Goal: Information Seeking & Learning: Check status

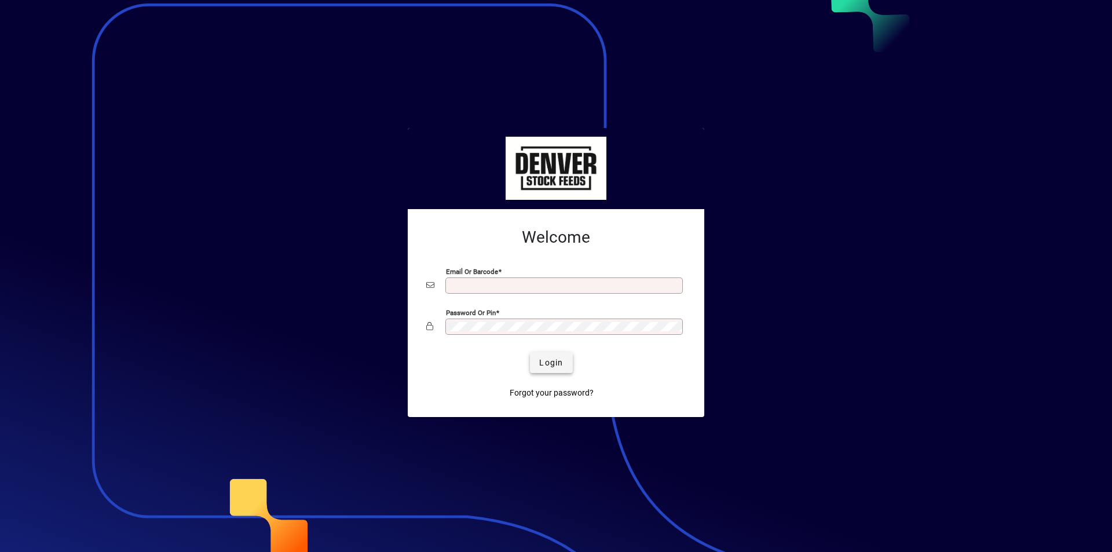
type input "**********"
click at [540, 362] on span "Login" at bounding box center [551, 363] width 24 height 12
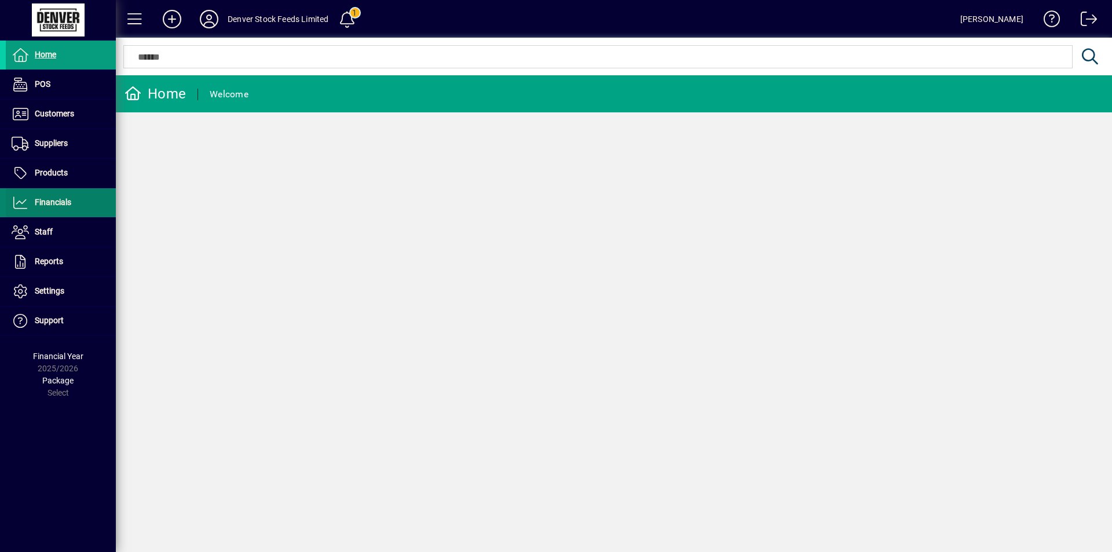
click at [43, 204] on span "Financials" at bounding box center [53, 201] width 36 height 9
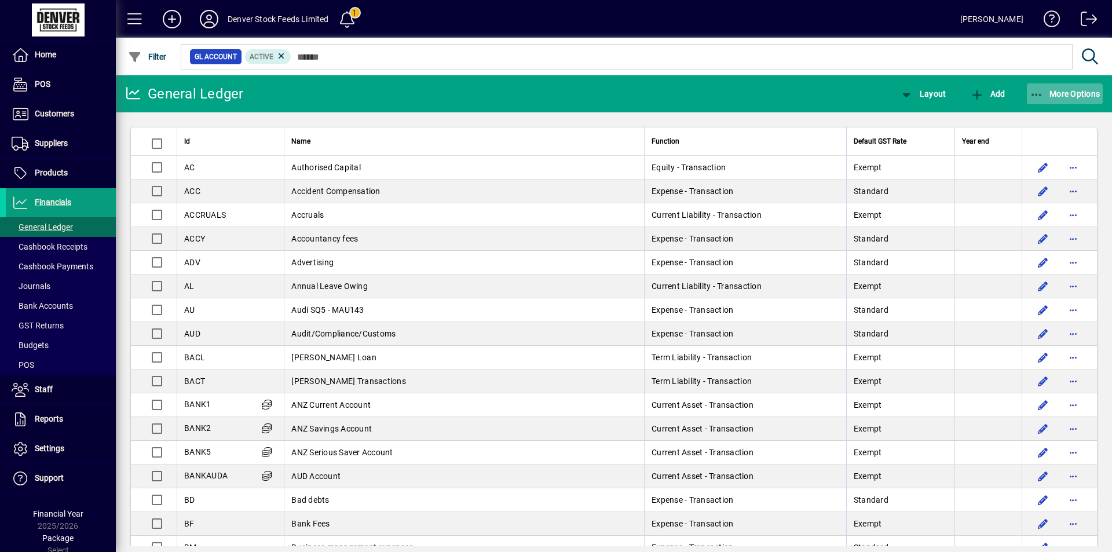
click at [1063, 93] on span "More Options" at bounding box center [1064, 93] width 71 height 9
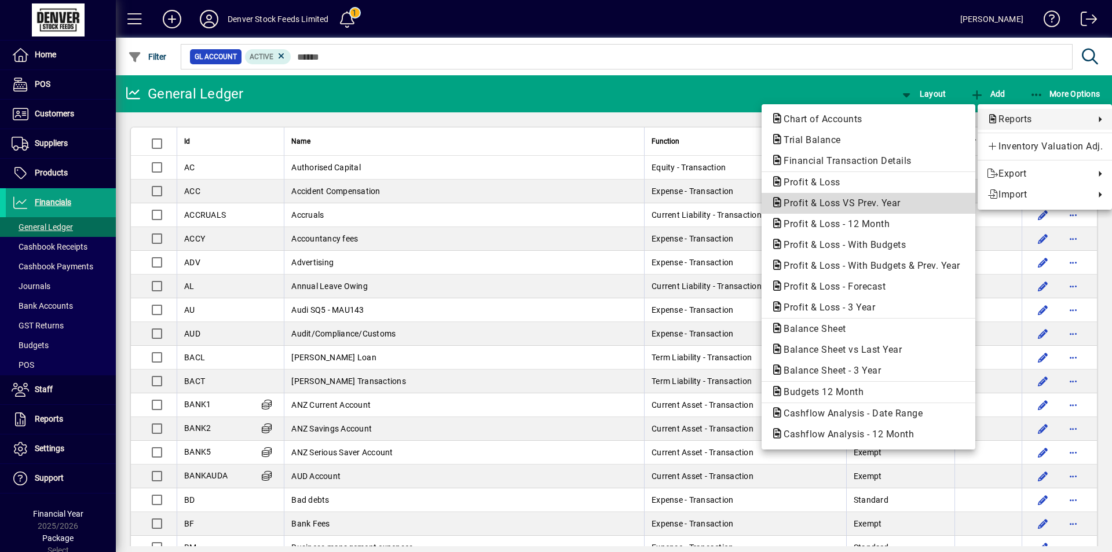
click at [821, 205] on span "Profit & Loss VS Prev. Year" at bounding box center [838, 202] width 135 height 11
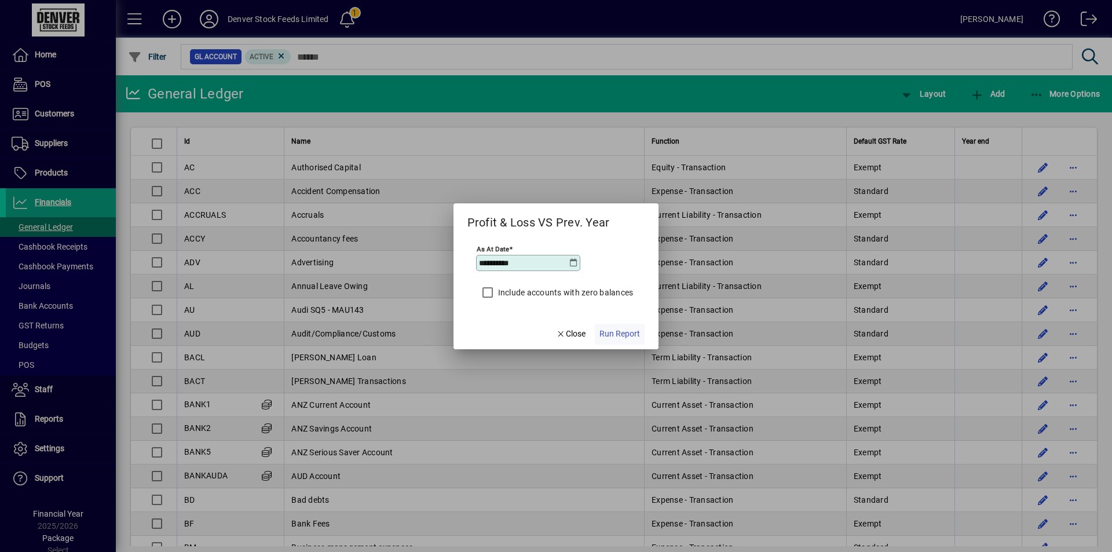
click at [622, 333] on span "Run Report" at bounding box center [619, 334] width 41 height 12
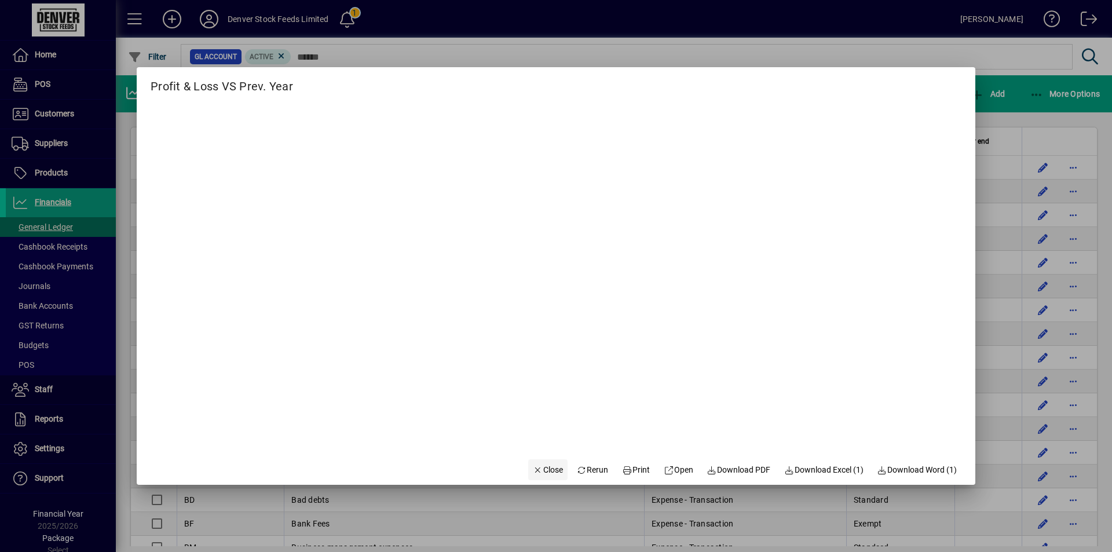
click at [536, 471] on span "Close" at bounding box center [548, 470] width 30 height 12
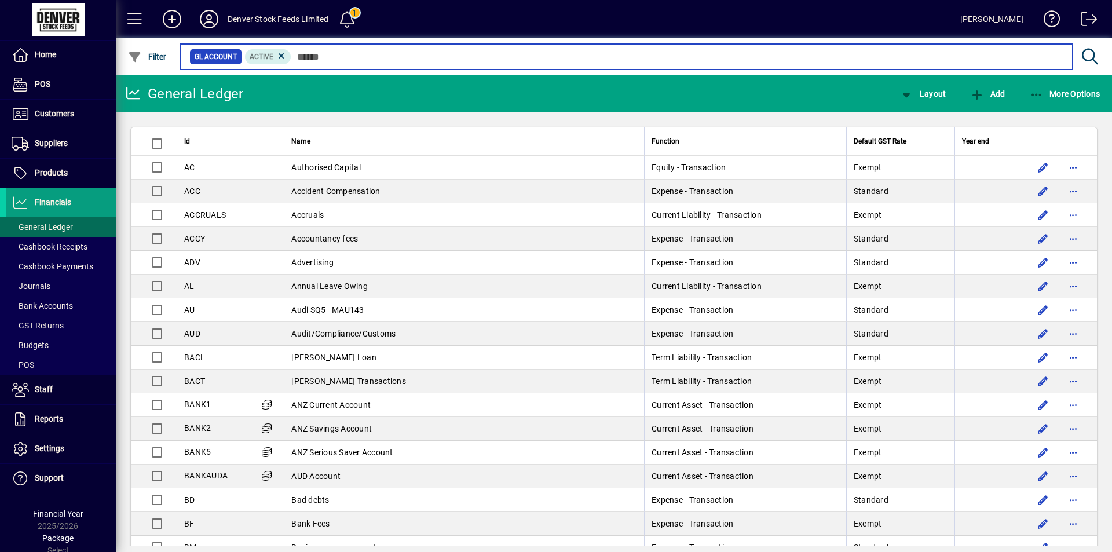
click at [325, 55] on input "text" at bounding box center [677, 57] width 772 height 16
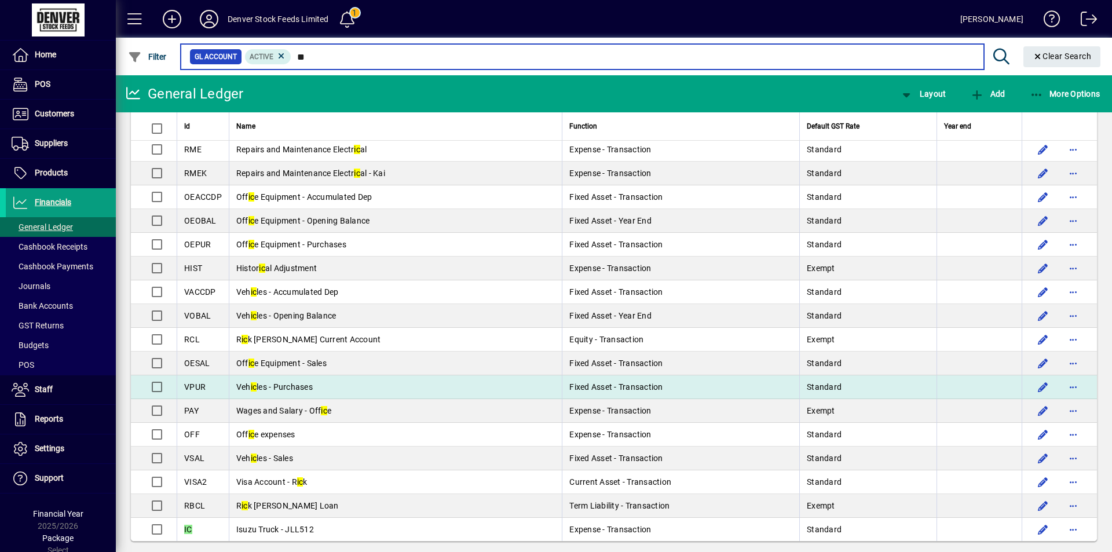
scroll to position [28, 0]
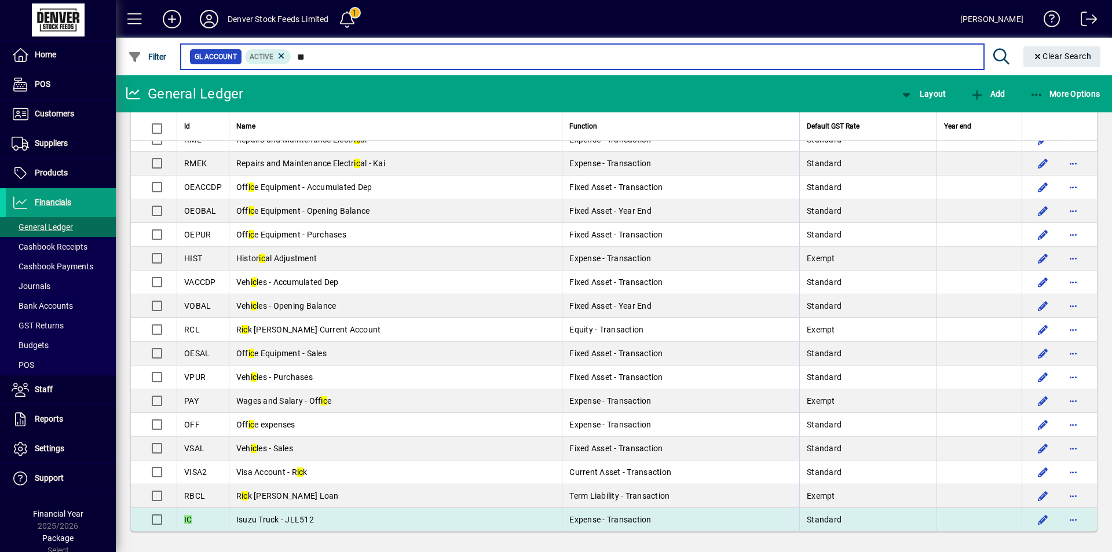
type input "**"
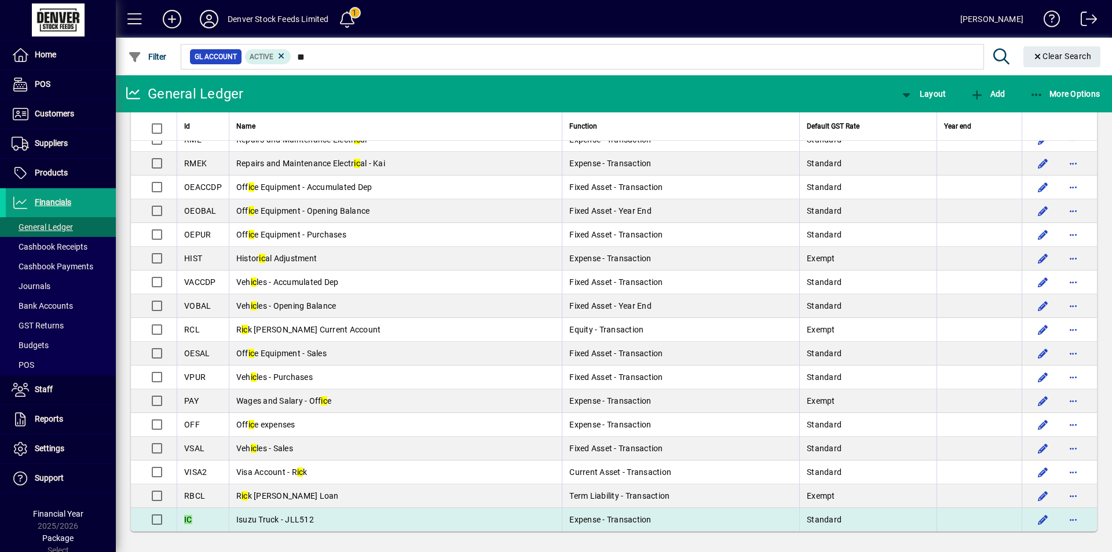
click at [321, 516] on td "Isuzu Truck - JLL512" at bounding box center [395, 519] width 333 height 23
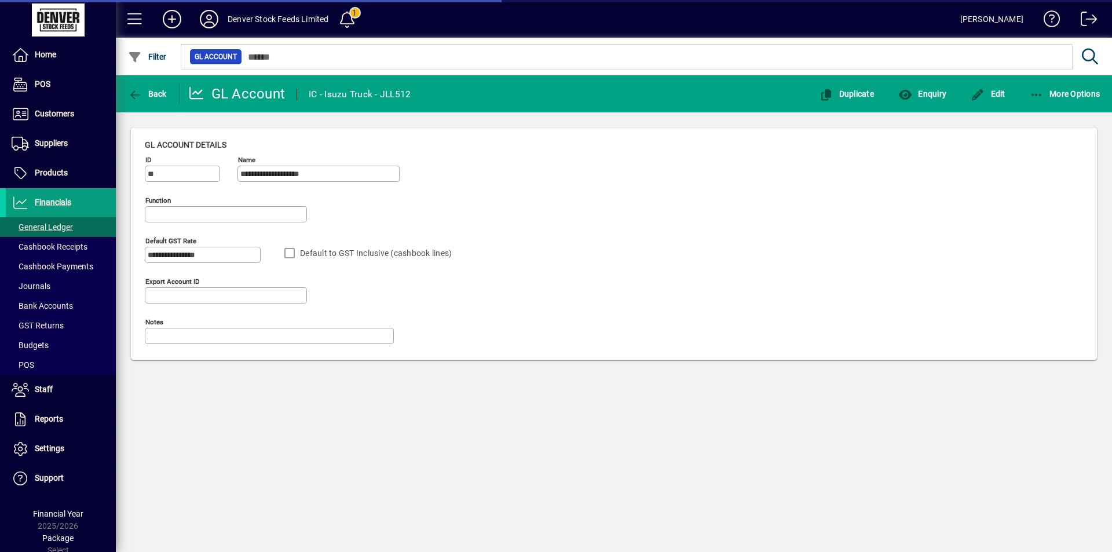
type input "**********"
click at [920, 98] on span "Enquiry" at bounding box center [922, 93] width 48 height 9
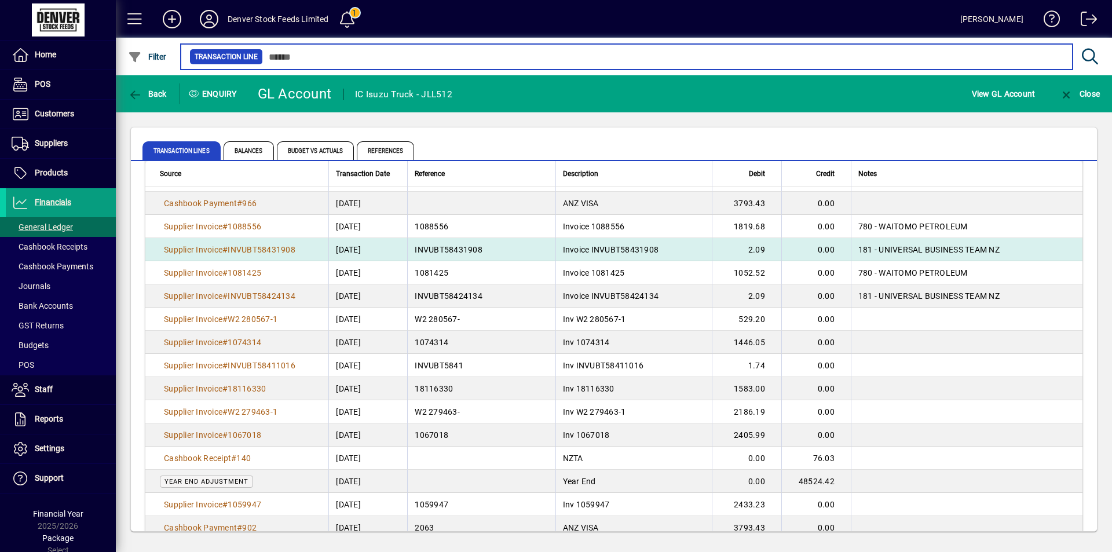
scroll to position [155, 0]
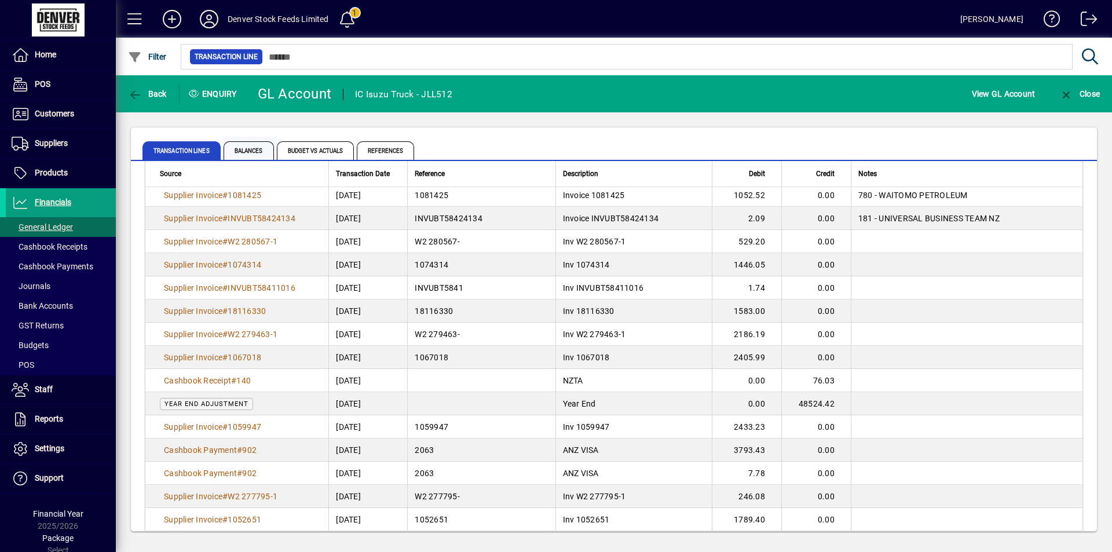
click at [242, 152] on span "Balances" at bounding box center [248, 150] width 50 height 19
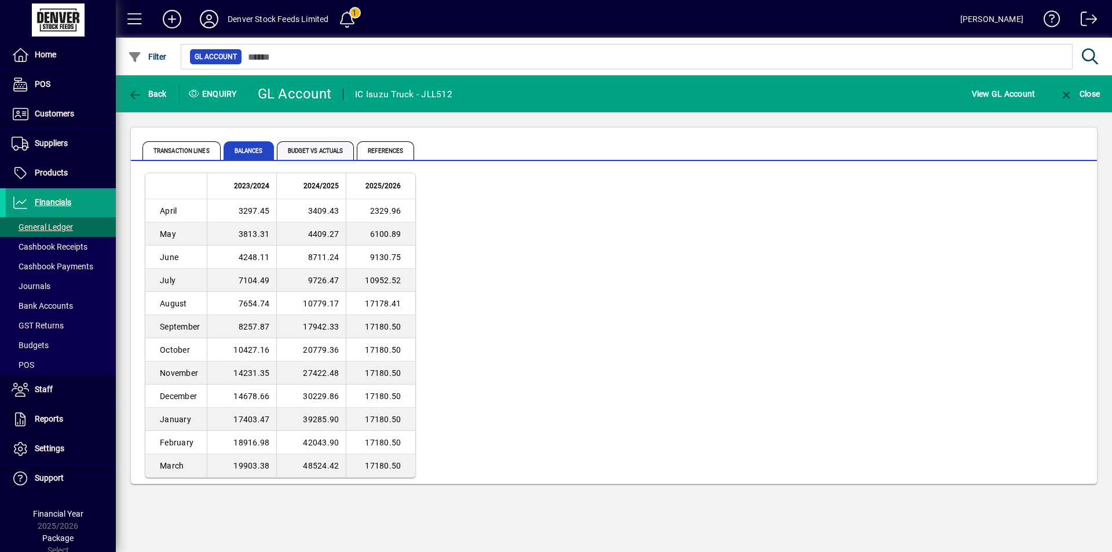
click at [318, 152] on span "Budget vs Actuals" at bounding box center [316, 150] width 78 height 19
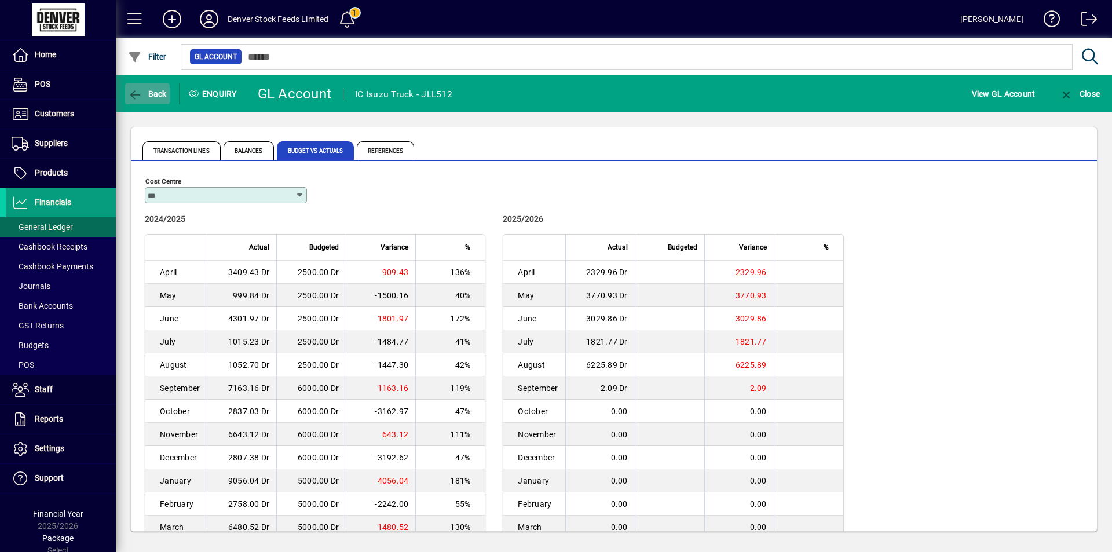
click at [160, 91] on span "Back" at bounding box center [147, 93] width 39 height 9
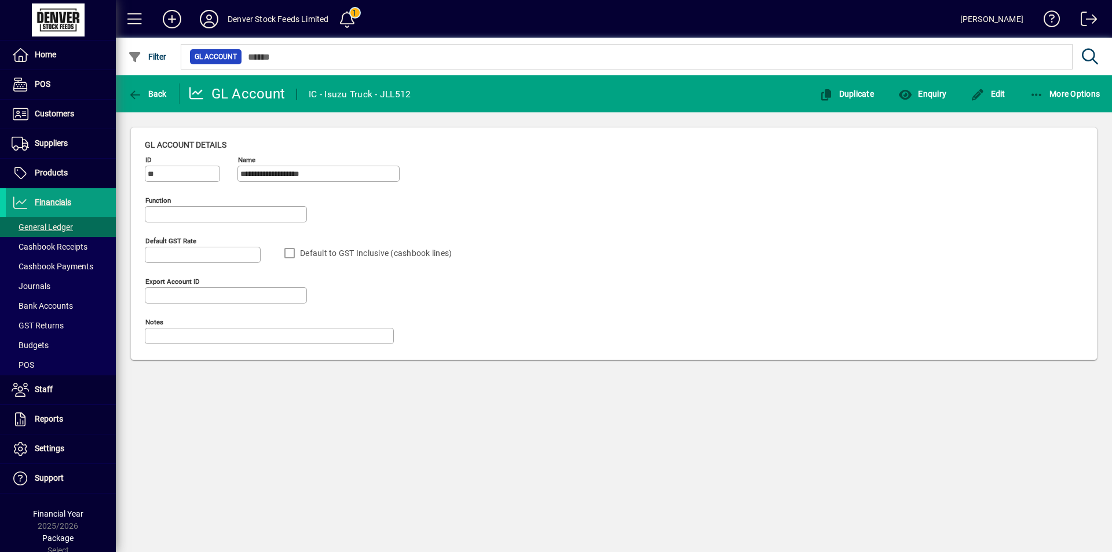
type input "**********"
click at [1060, 95] on span "More Options" at bounding box center [1064, 93] width 71 height 9
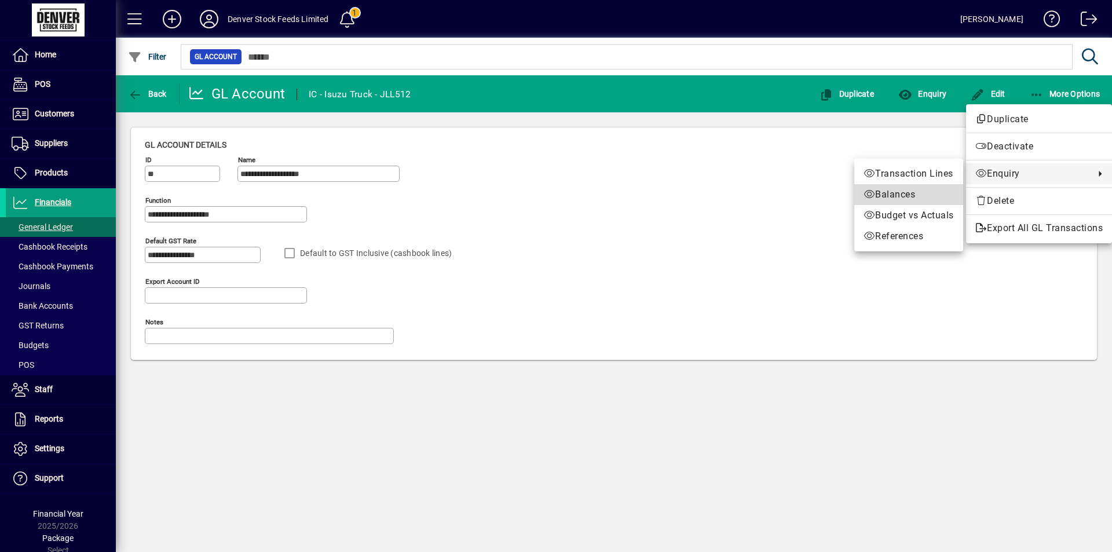
click at [896, 197] on span "Balances" at bounding box center [908, 195] width 90 height 14
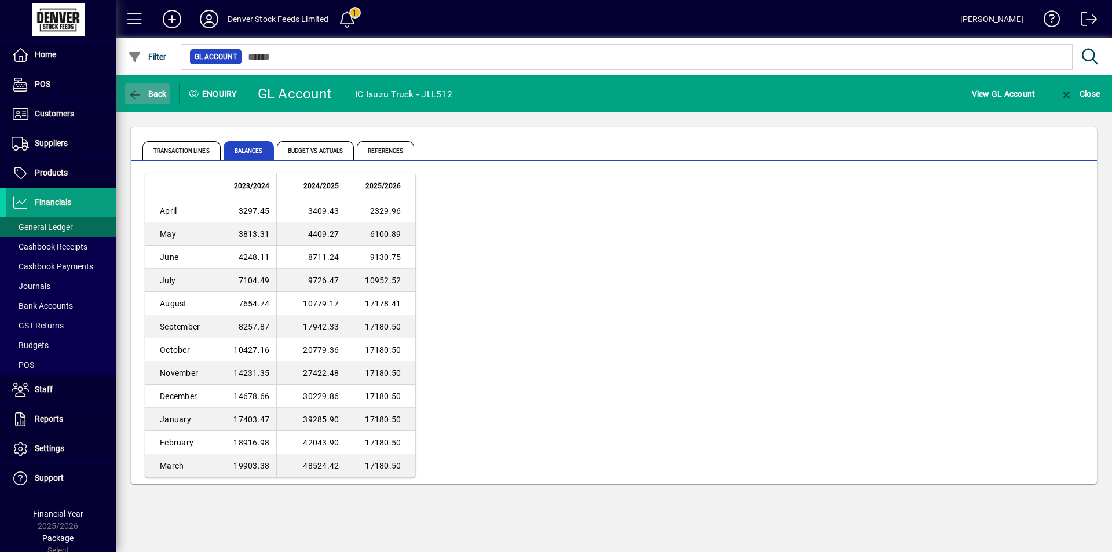
click at [159, 91] on span "Back" at bounding box center [147, 93] width 39 height 9
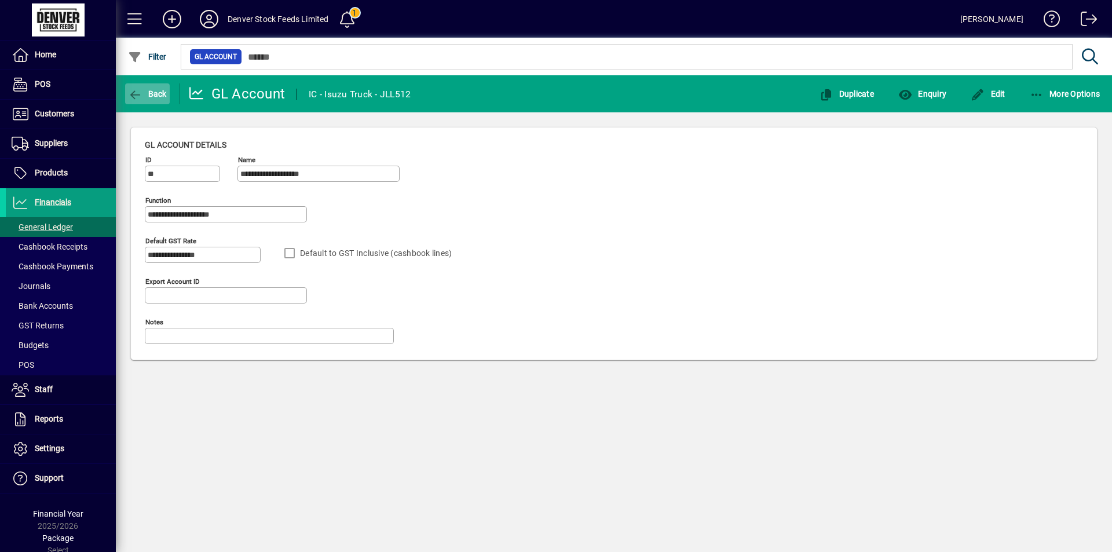
click at [156, 91] on span "Back" at bounding box center [147, 93] width 39 height 9
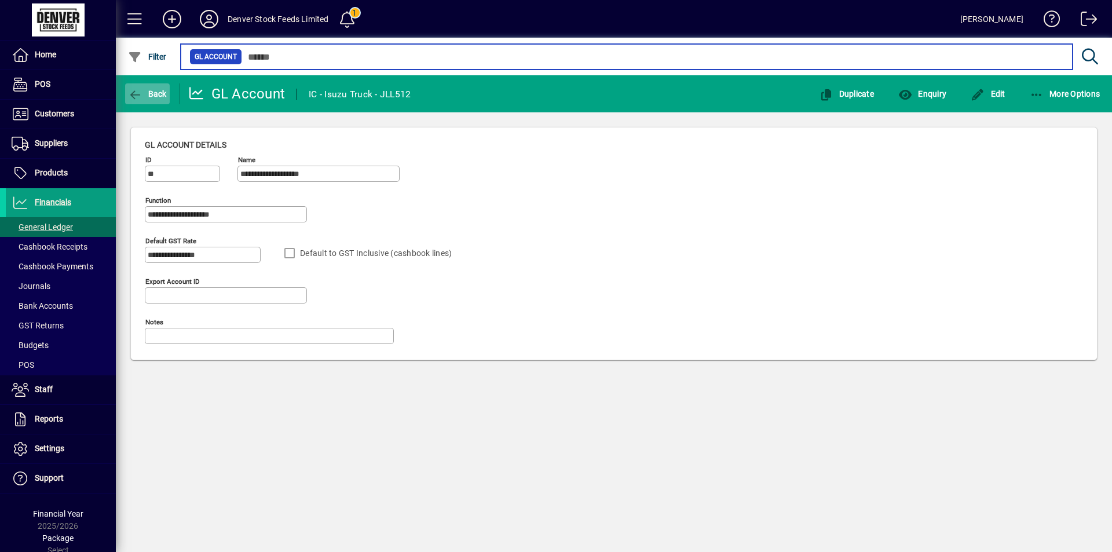
type input "**"
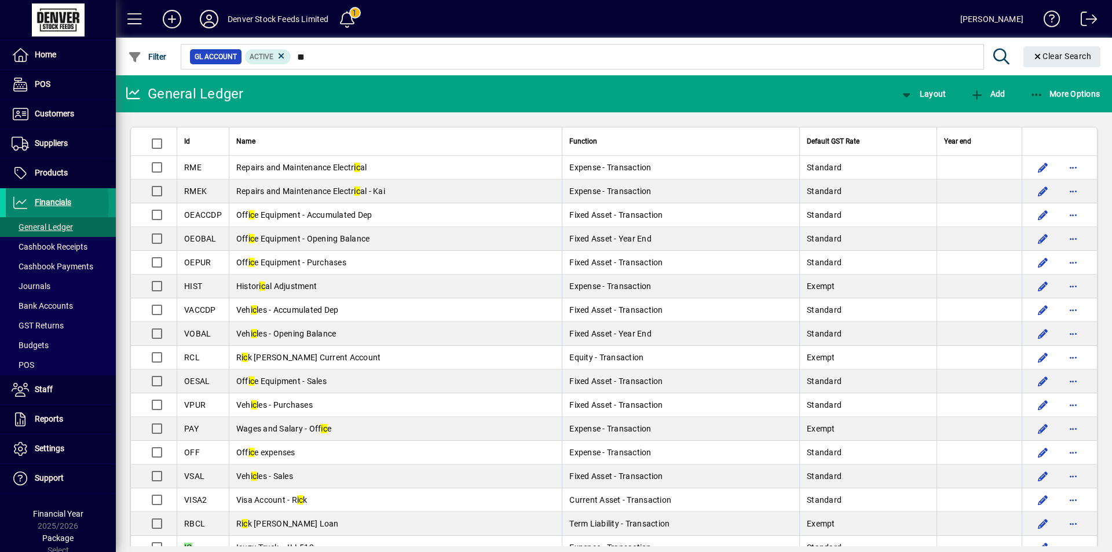
click at [20, 204] on icon at bounding box center [20, 203] width 17 height 14
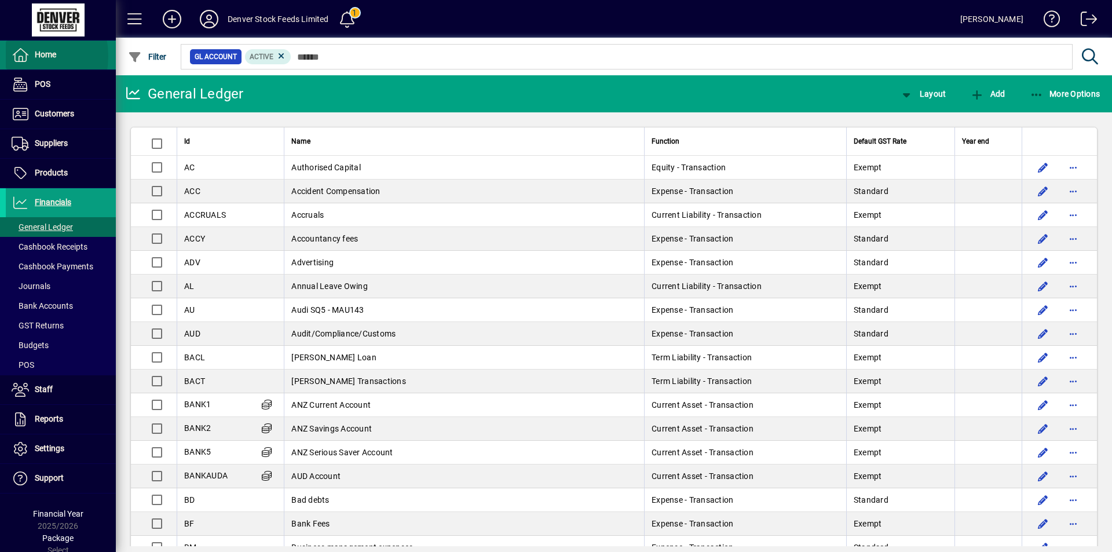
click at [16, 56] on icon at bounding box center [20, 55] width 17 height 14
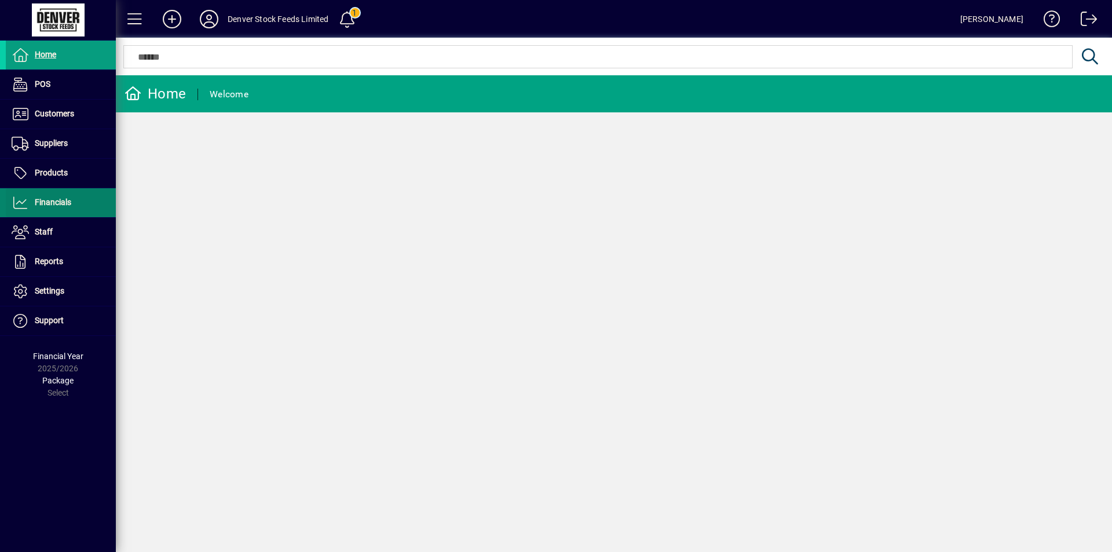
click at [30, 203] on span "Financials" at bounding box center [38, 203] width 65 height 14
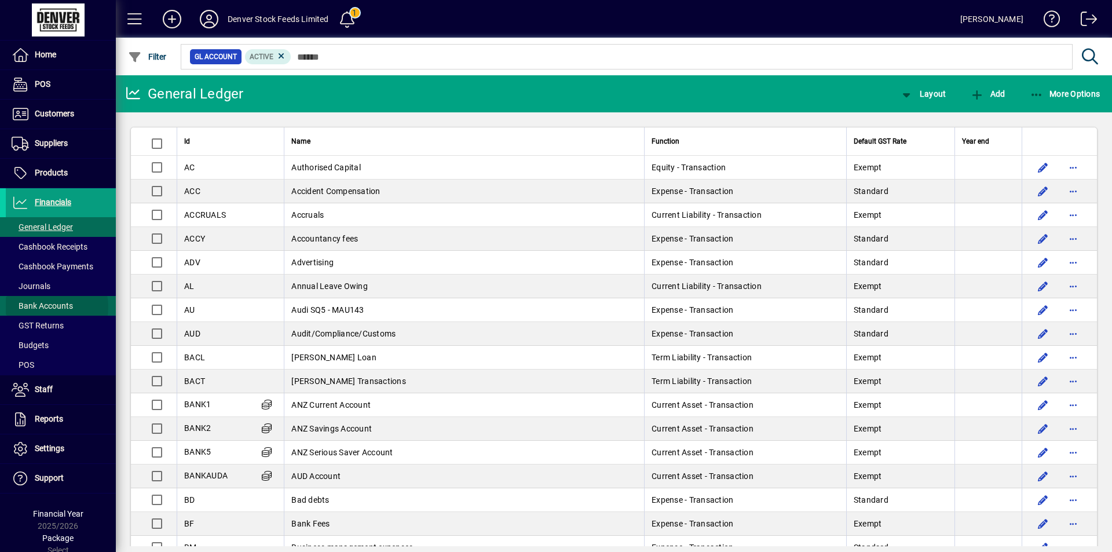
click at [47, 307] on span "Bank Accounts" at bounding box center [42, 305] width 61 height 9
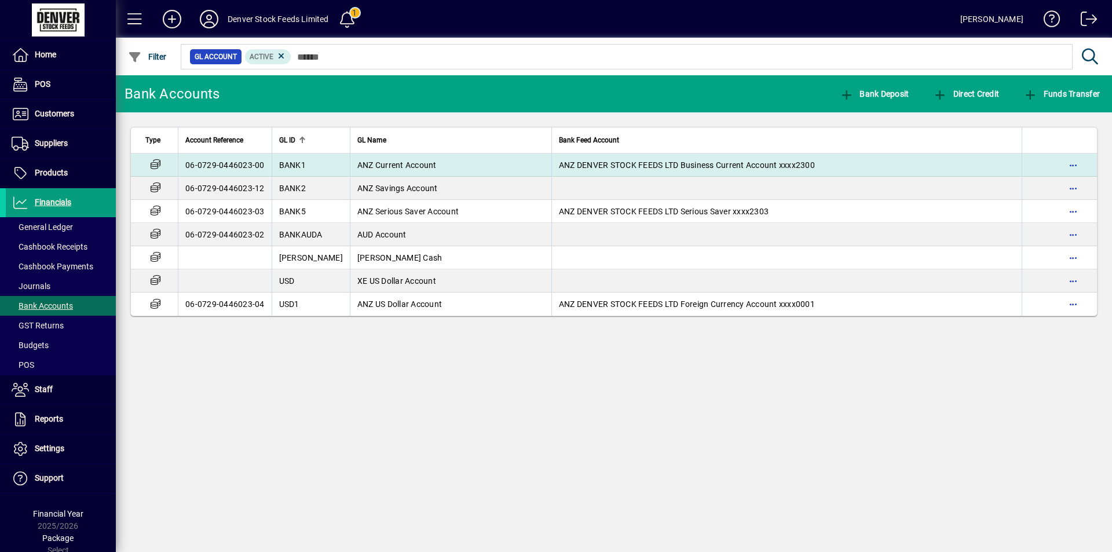
click at [465, 166] on td "ANZ Current Account" at bounding box center [450, 164] width 201 height 23
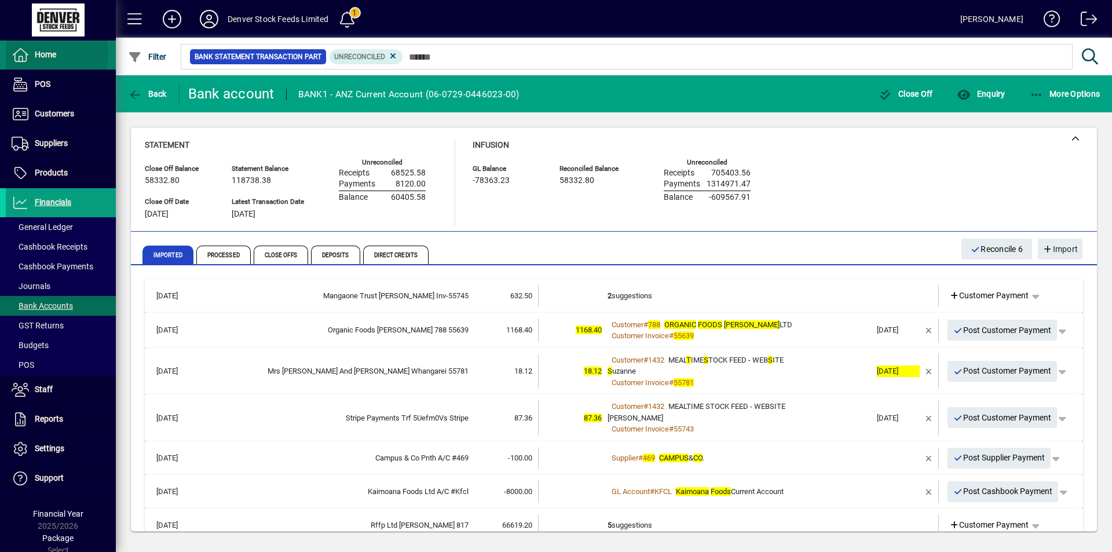
click at [19, 54] on icon at bounding box center [20, 55] width 17 height 14
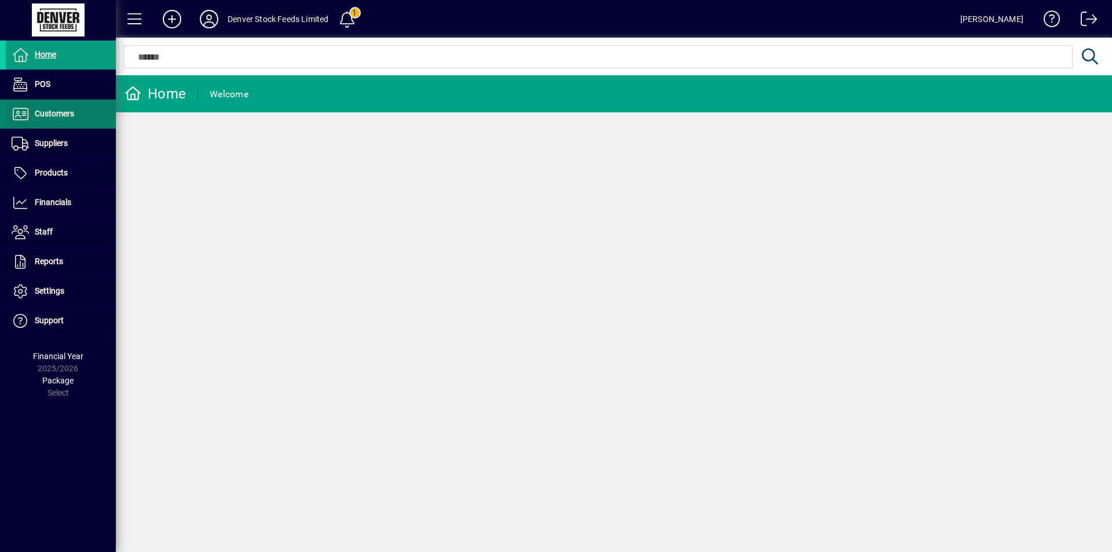
click at [23, 113] on icon at bounding box center [20, 114] width 17 height 14
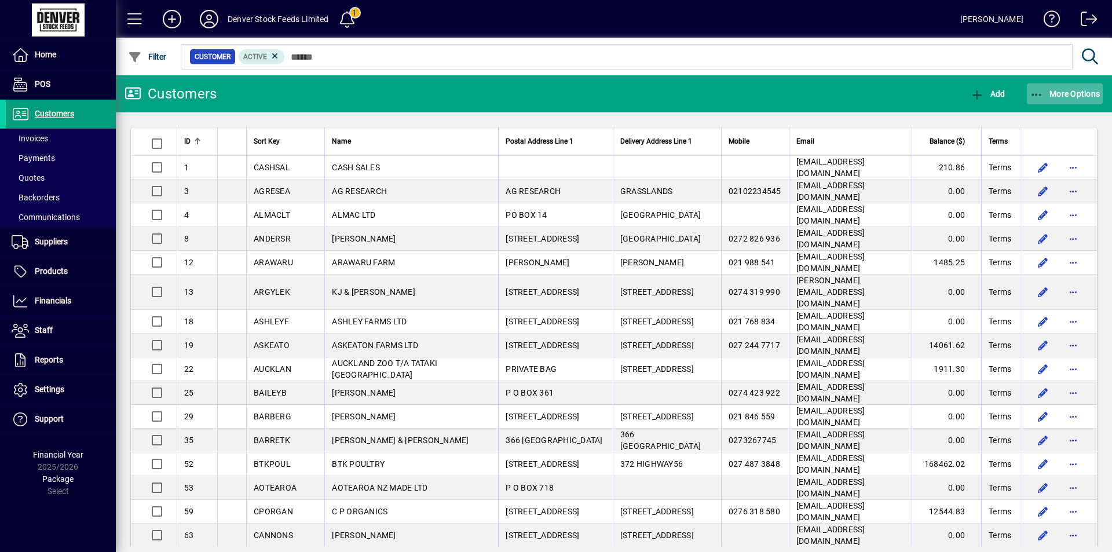
click at [1069, 92] on span "More Options" at bounding box center [1064, 93] width 71 height 9
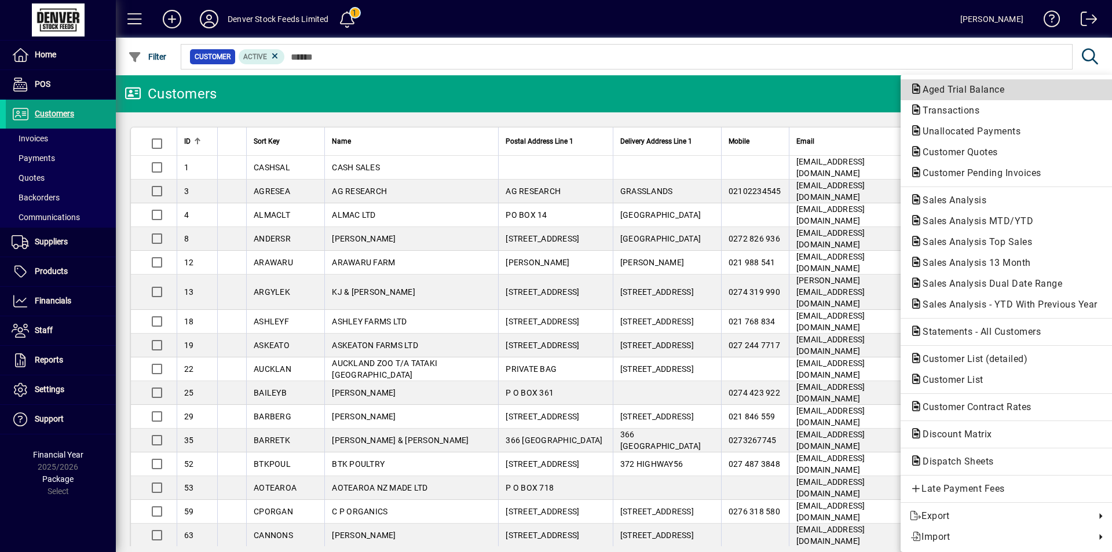
click at [947, 88] on span "Aged Trial Balance" at bounding box center [960, 89] width 100 height 11
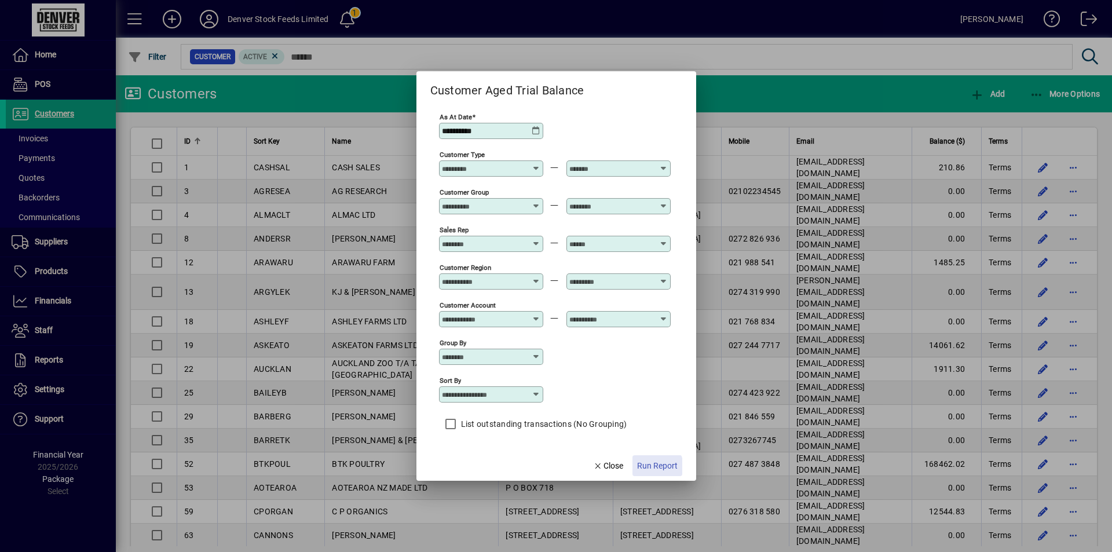
click at [653, 467] on span "Run Report" at bounding box center [657, 466] width 41 height 12
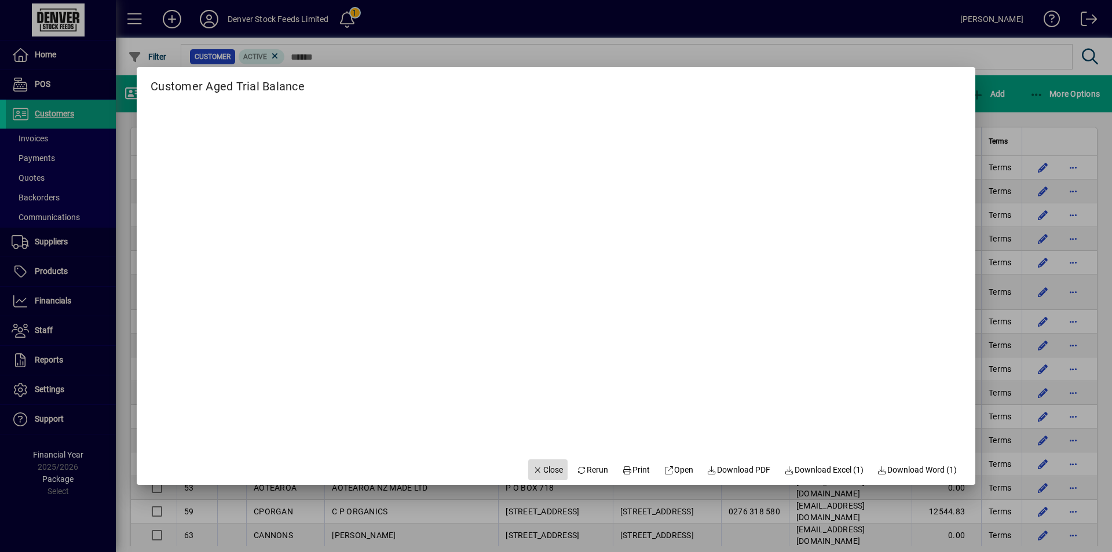
click at [535, 471] on span "Close" at bounding box center [548, 470] width 30 height 12
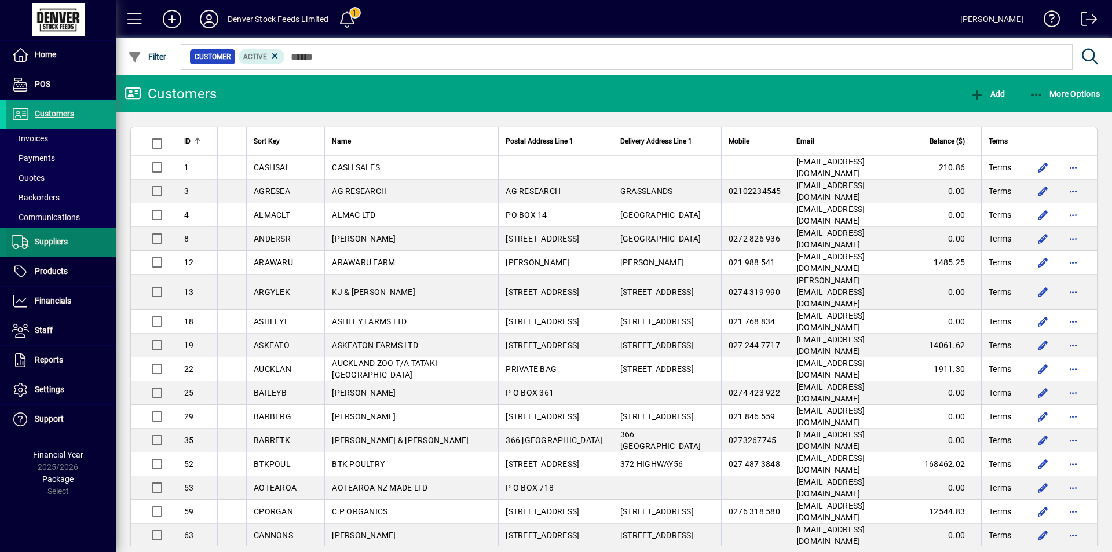
click at [24, 241] on icon at bounding box center [20, 242] width 17 height 14
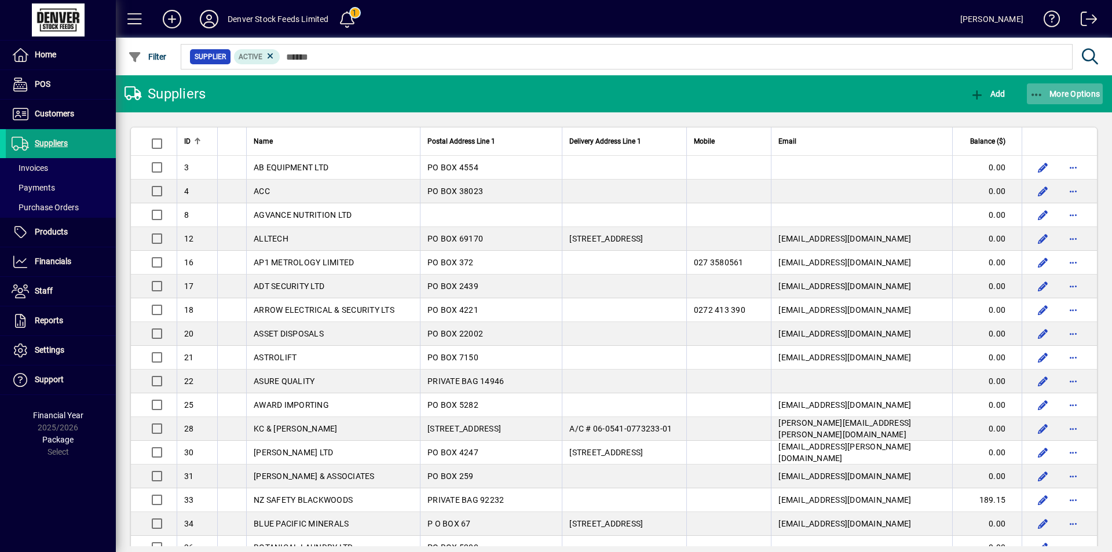
click at [1063, 94] on span "More Options" at bounding box center [1064, 93] width 71 height 9
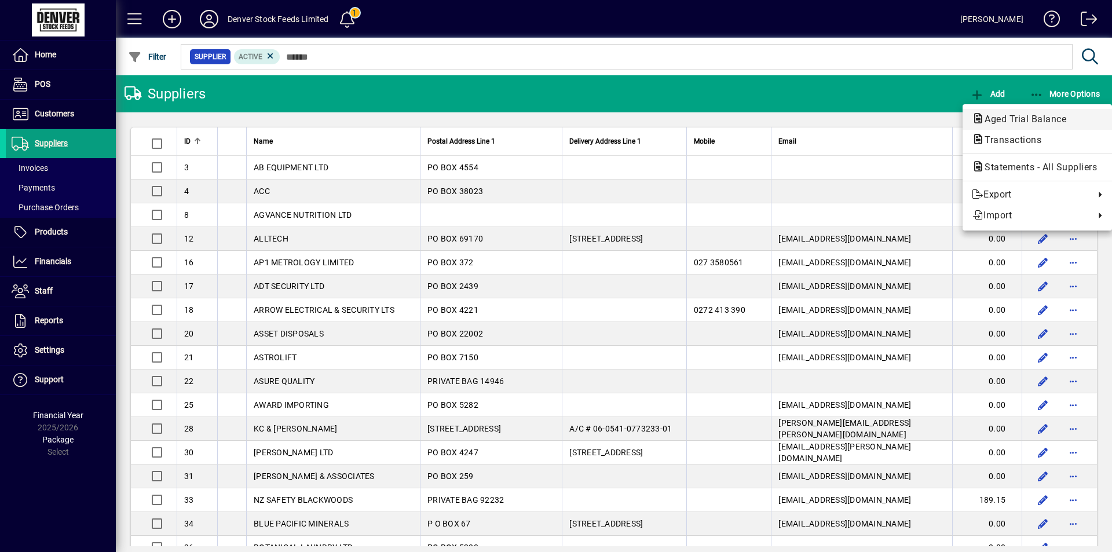
click at [1009, 119] on span "Aged Trial Balance" at bounding box center [1021, 118] width 100 height 11
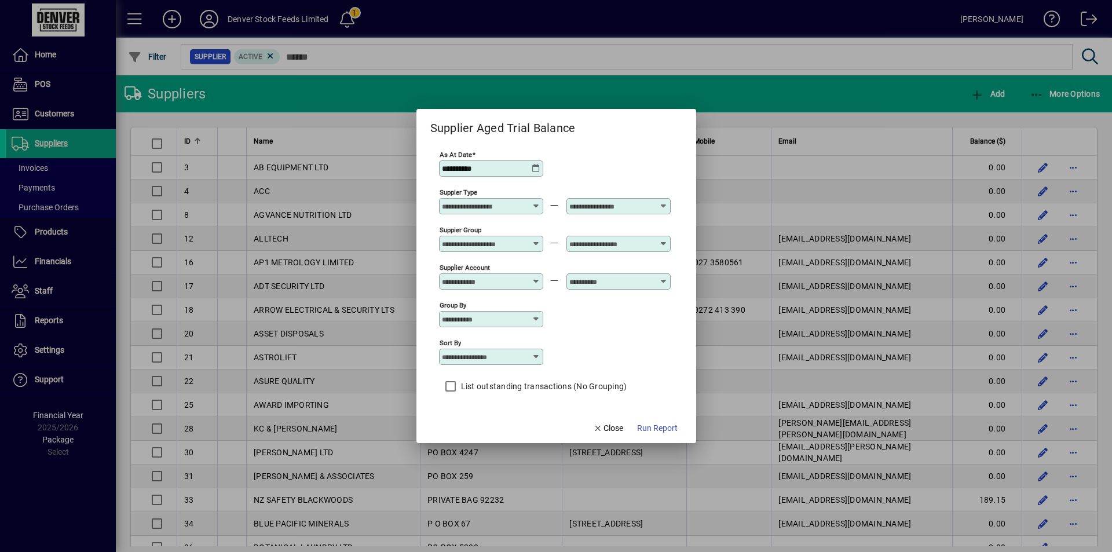
click at [538, 355] on icon at bounding box center [535, 356] width 9 height 9
click at [488, 404] on div "Supplier Name" at bounding box center [480, 403] width 65 height 12
type input "**********"
click at [658, 428] on span "Run Report" at bounding box center [657, 428] width 41 height 12
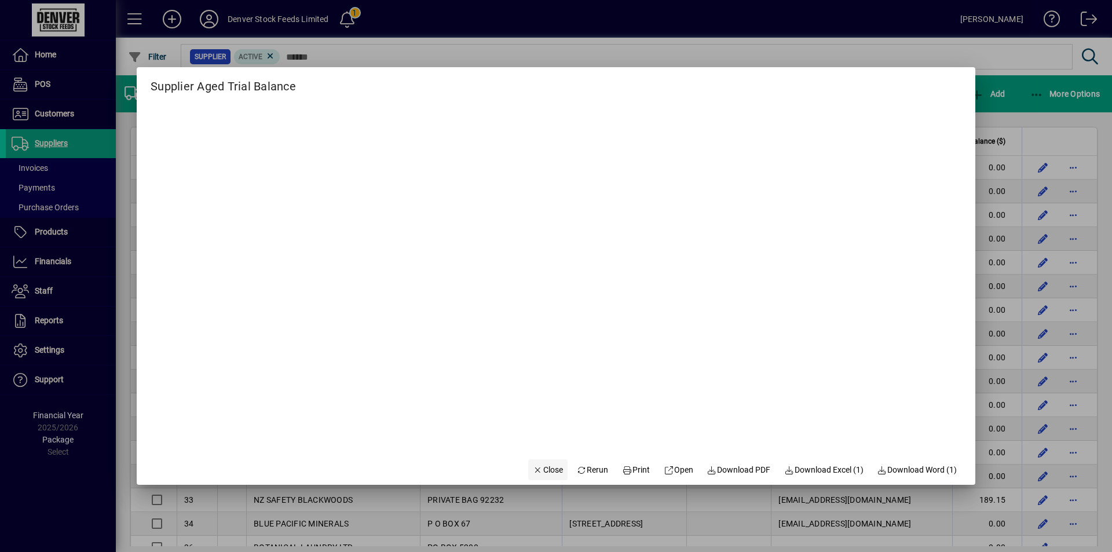
click at [538, 470] on span "Close" at bounding box center [548, 470] width 30 height 12
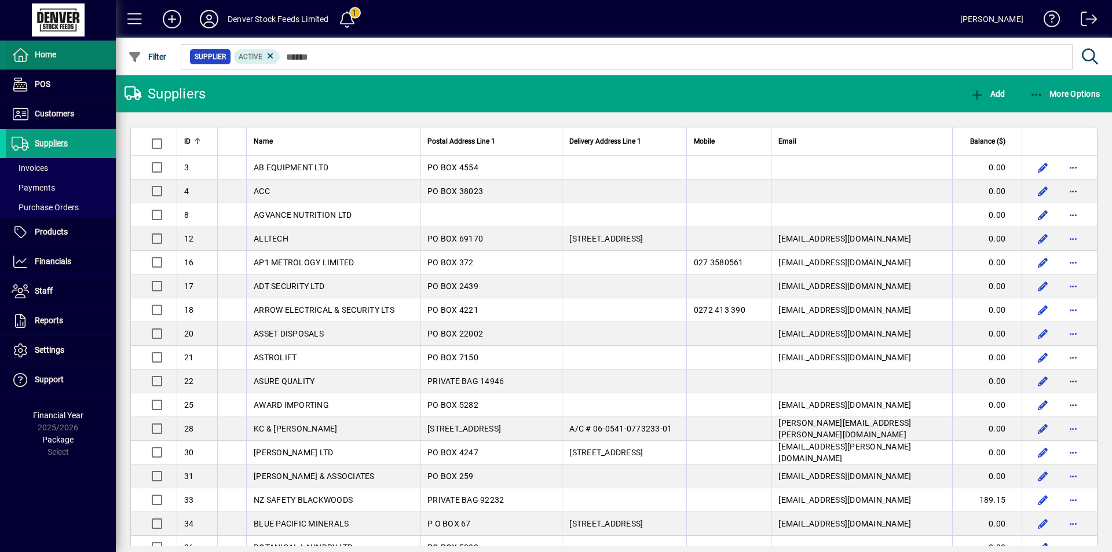
click at [35, 58] on span "Home" at bounding box center [45, 54] width 21 height 9
